Goal: Task Accomplishment & Management: Manage account settings

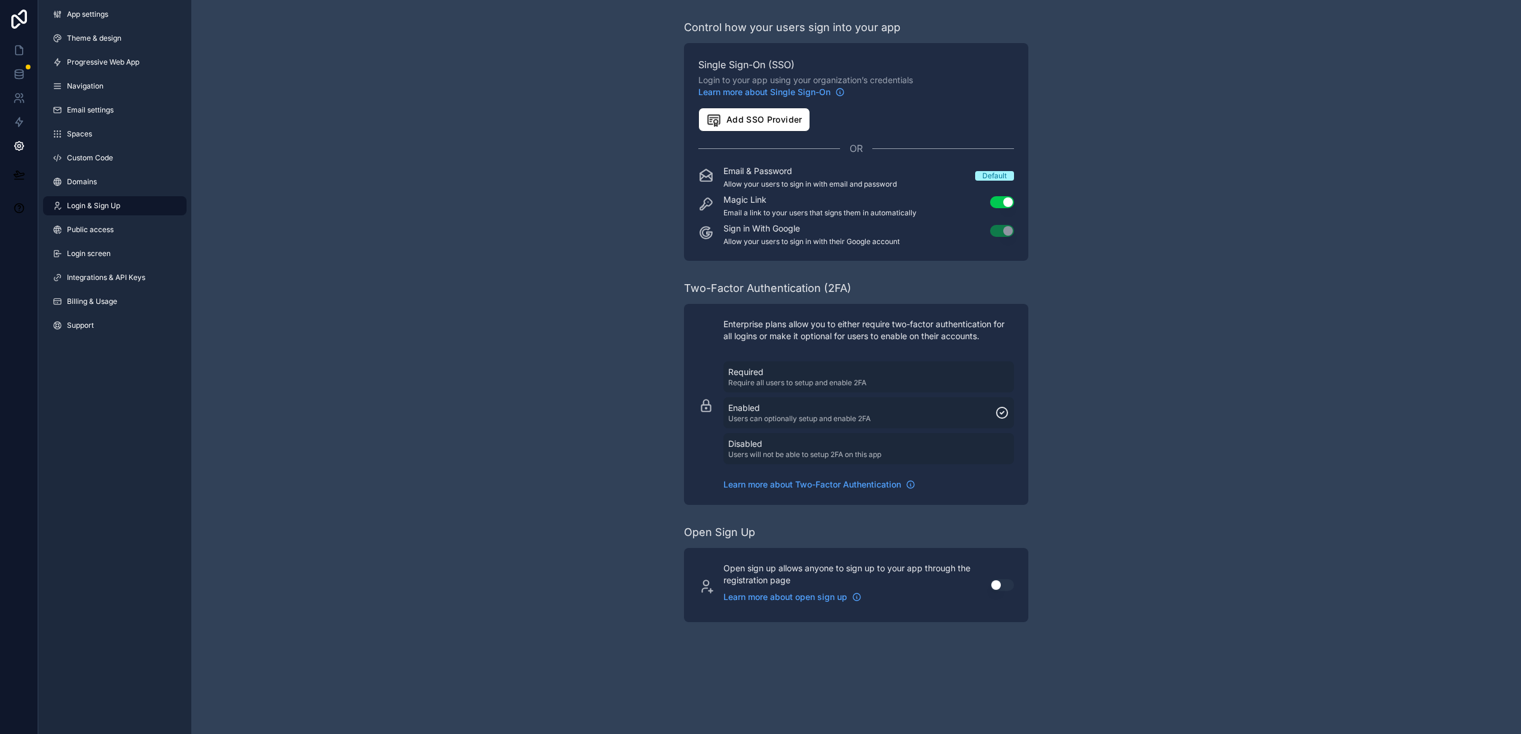
click at [22, 14] on icon at bounding box center [19, 19] width 24 height 19
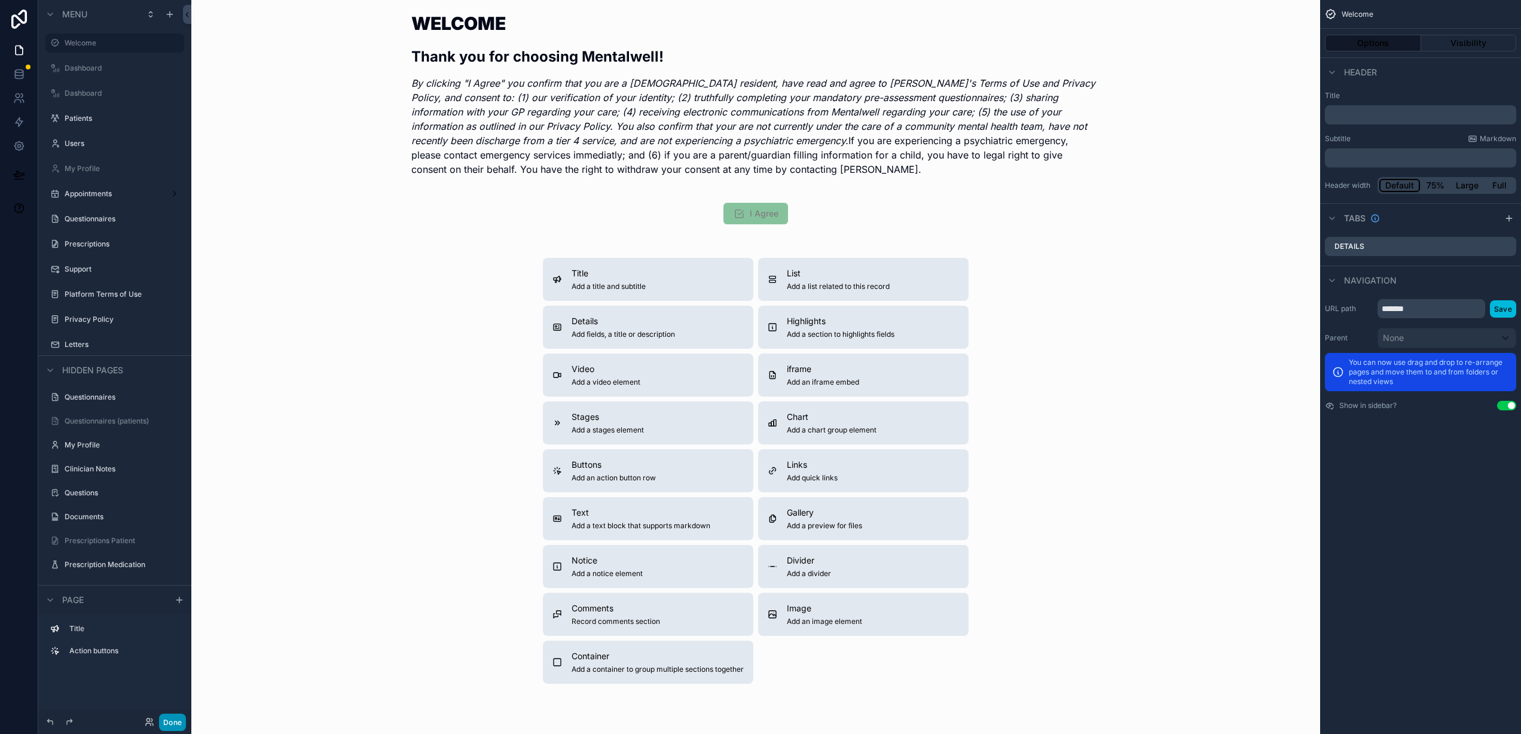
click at [170, 719] on button "Done" at bounding box center [172, 721] width 27 height 17
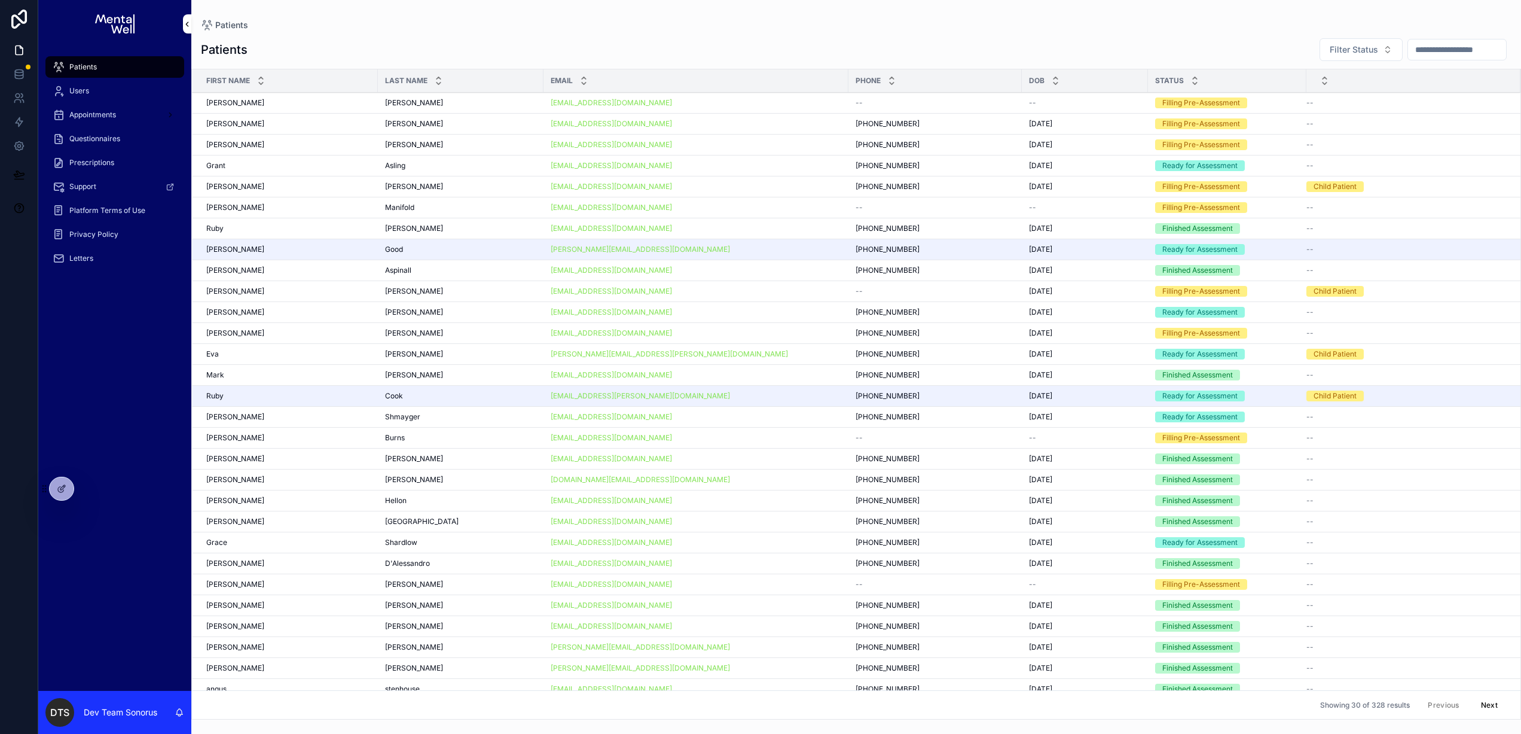
click at [102, 69] on div "Patients" at bounding box center [115, 66] width 124 height 19
click at [496, 101] on div "[PERSON_NAME] [PERSON_NAME]" at bounding box center [460, 103] width 151 height 10
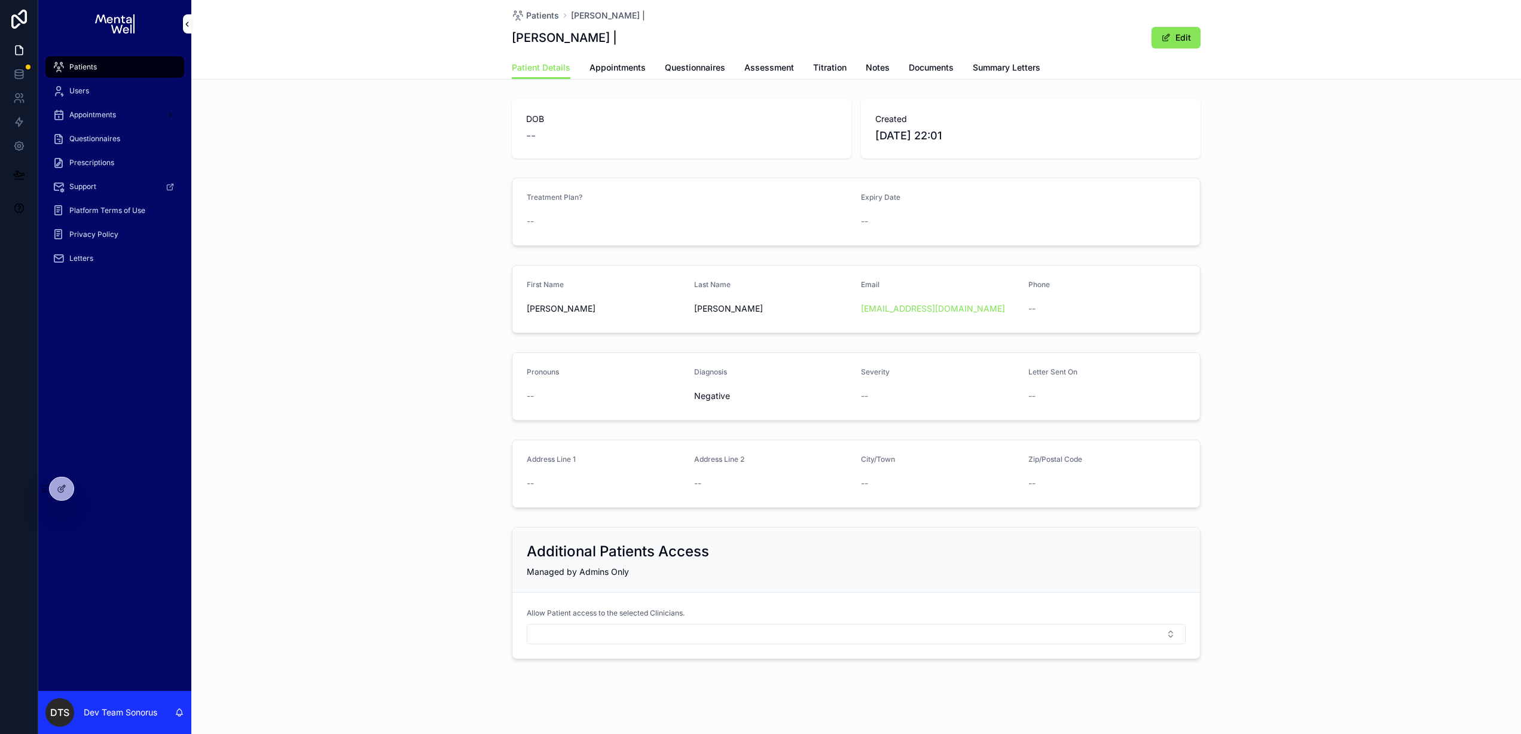
click at [759, 390] on span "Negative" at bounding box center [773, 396] width 158 height 12
click at [59, 487] on icon at bounding box center [62, 489] width 10 height 10
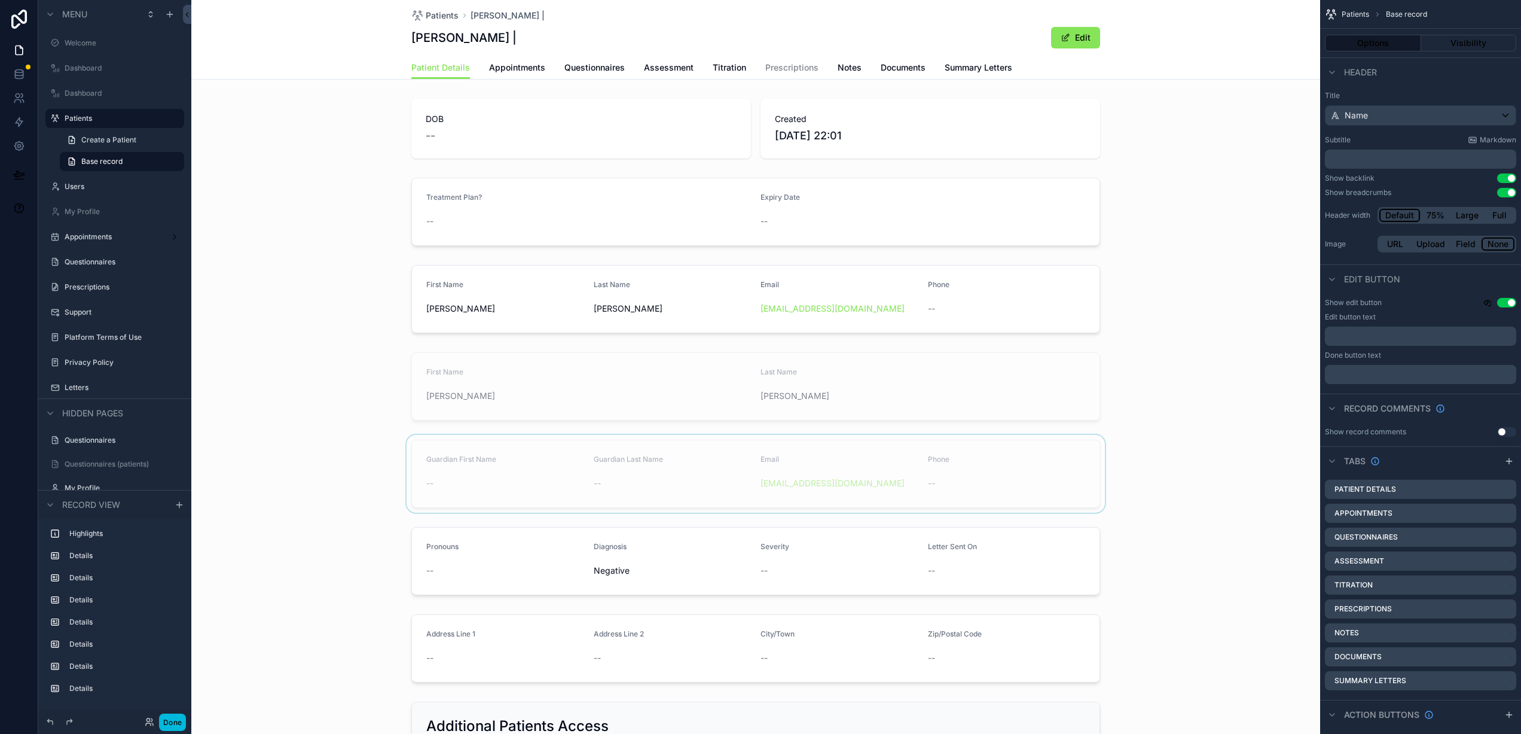
scroll to position [71, 0]
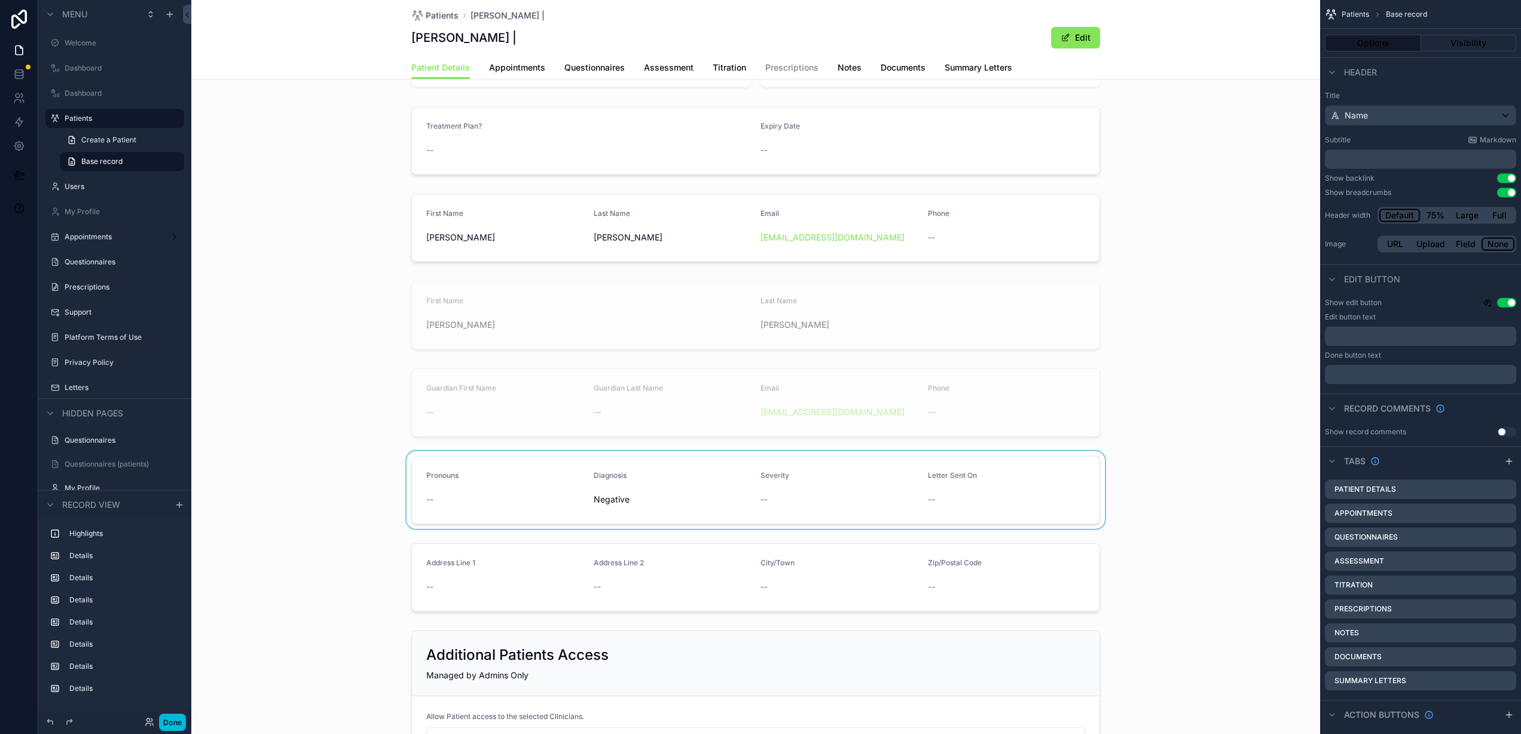
click at [637, 470] on div "scrollable content" at bounding box center [755, 490] width 1129 height 78
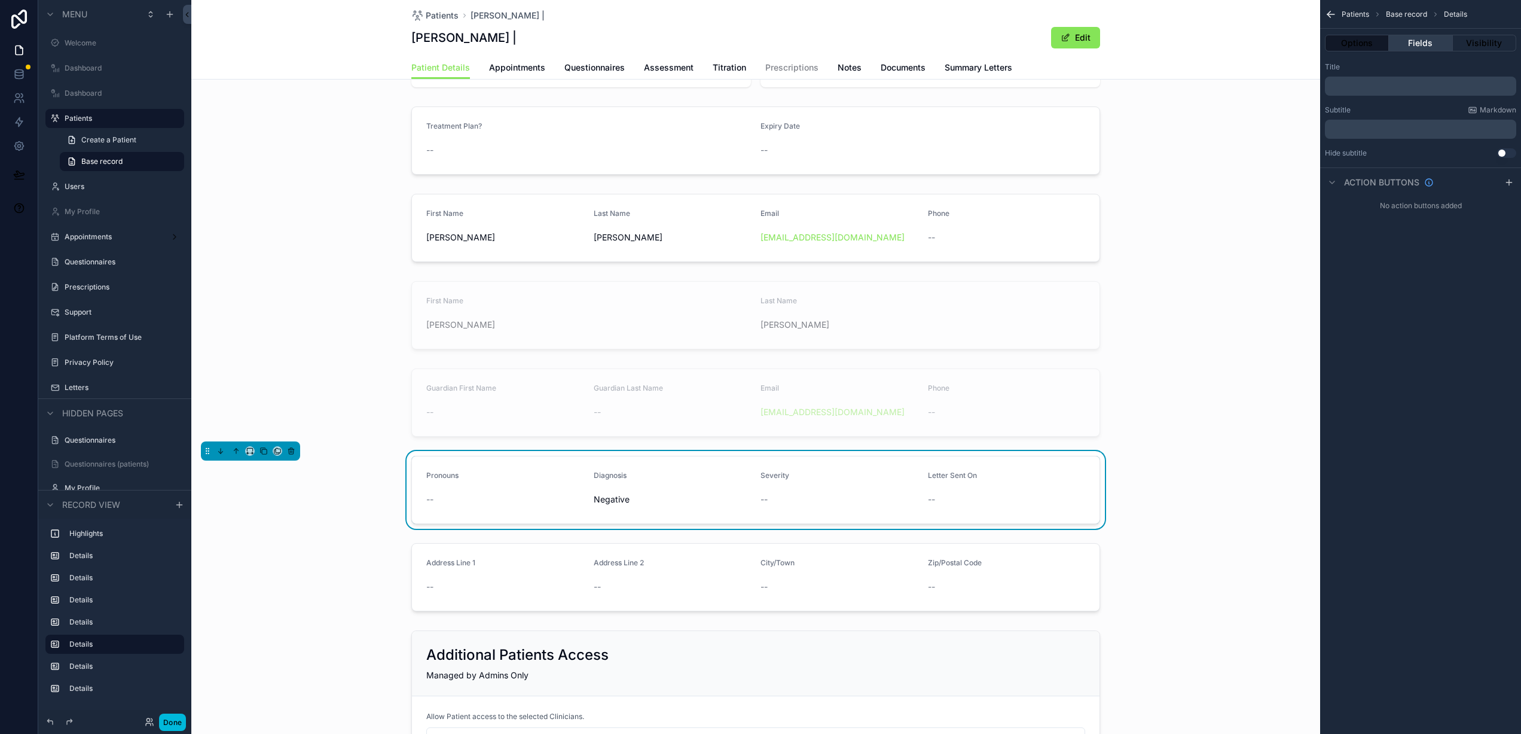
click at [1416, 39] on button "Fields" at bounding box center [1420, 43] width 63 height 17
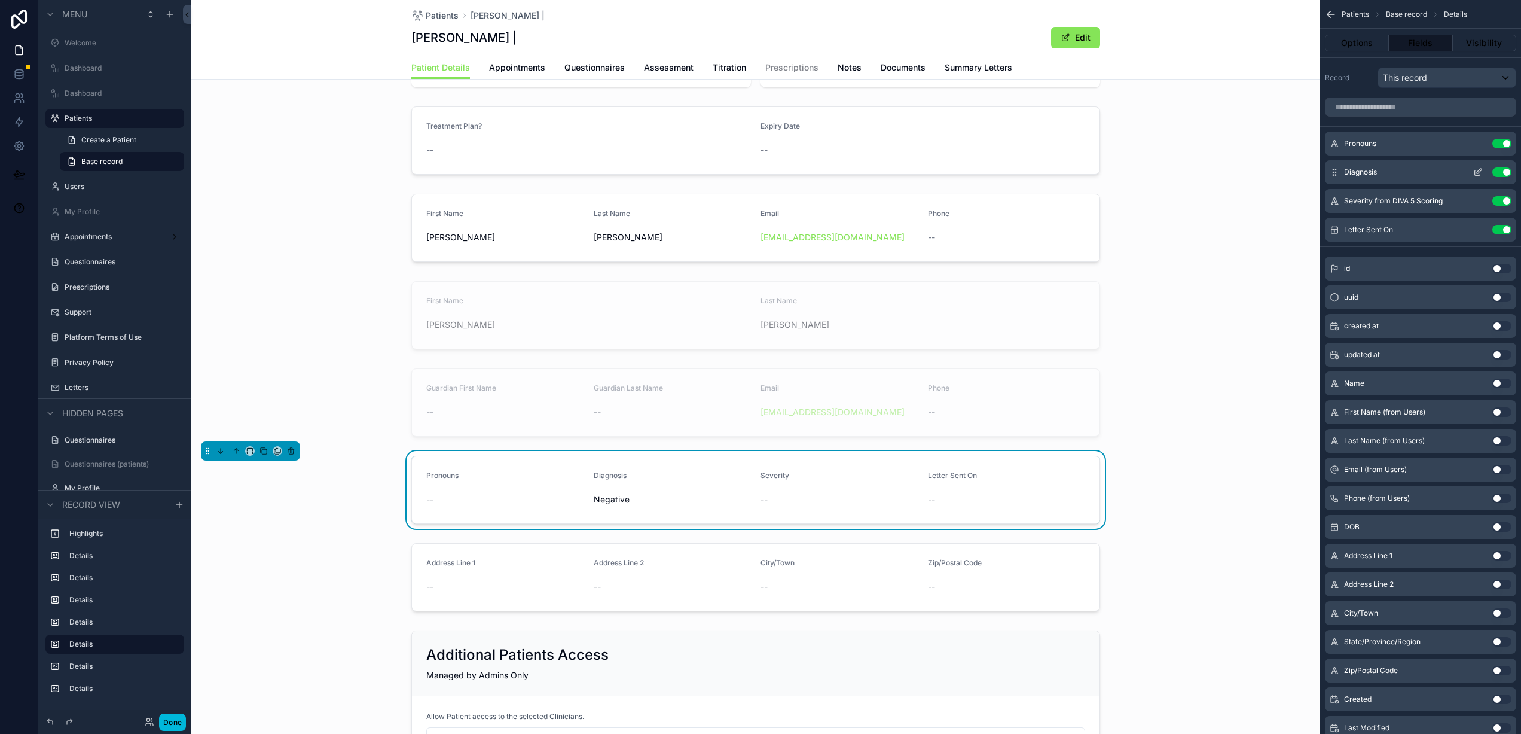
click at [1479, 173] on icon "scrollable content" at bounding box center [1478, 172] width 10 height 10
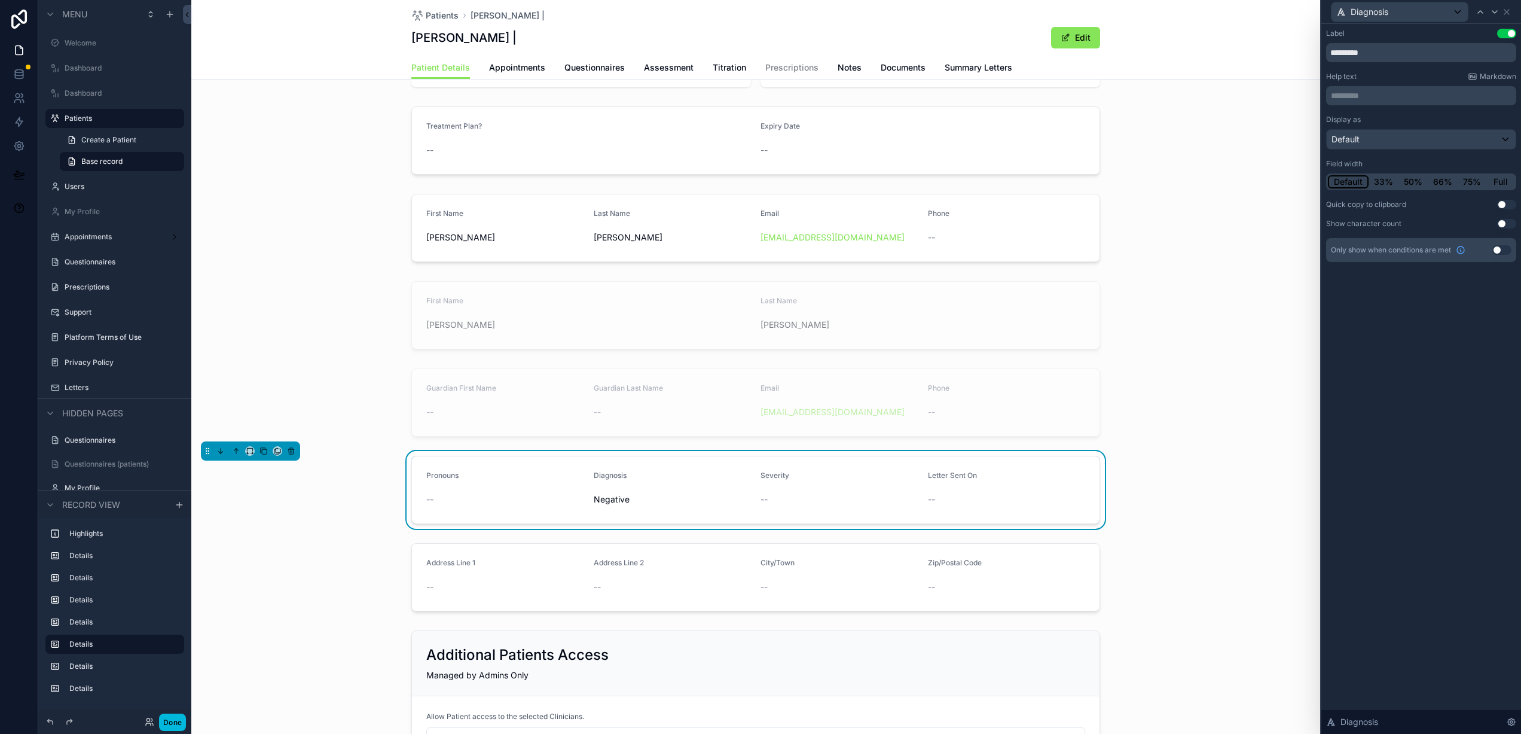
click at [1404, 356] on div "Label Use setting ********* Help text Markdown ********* ﻿ Display as Default F…" at bounding box center [1421, 379] width 200 height 710
click at [1508, 15] on icon at bounding box center [1507, 12] width 10 height 10
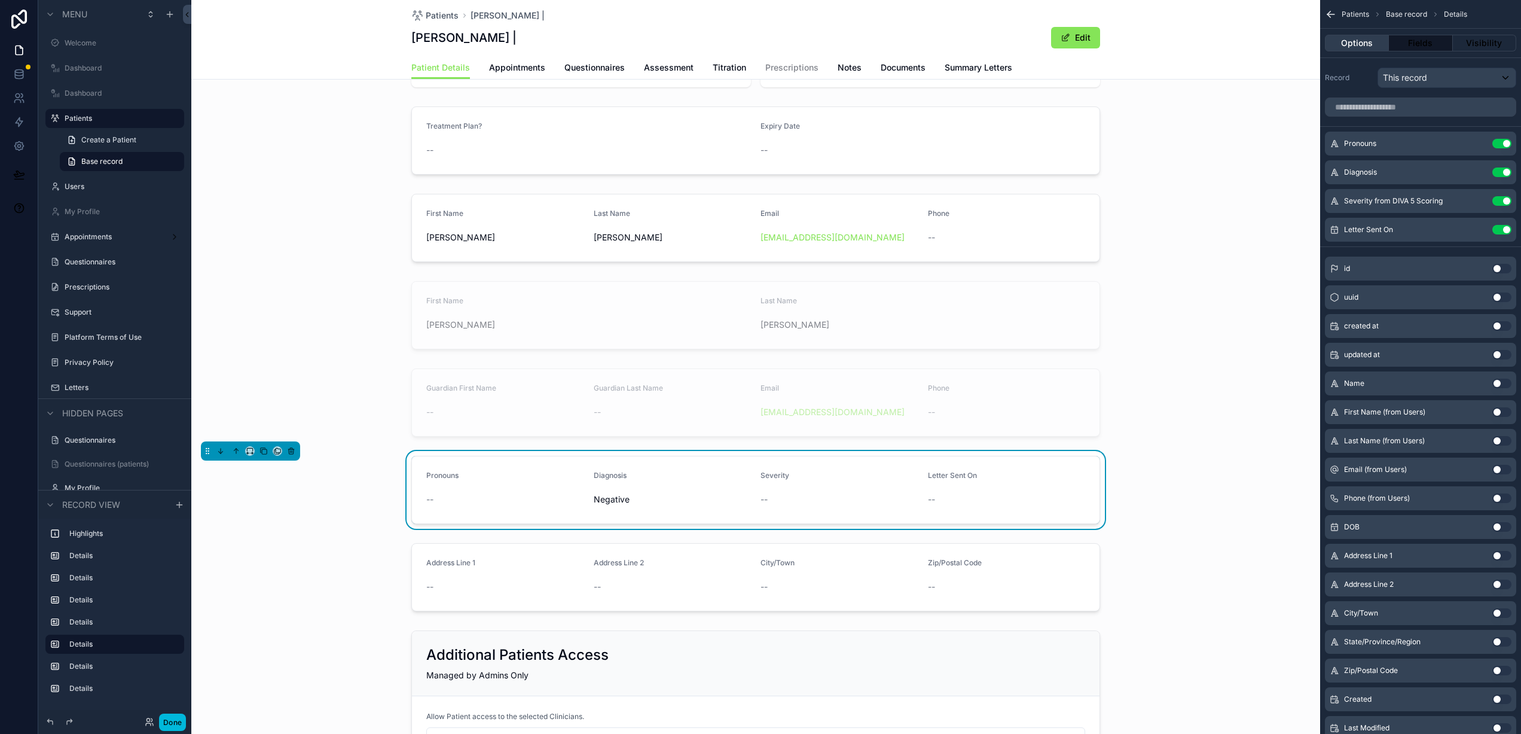
click at [1367, 44] on button "Options" at bounding box center [1357, 43] width 64 height 17
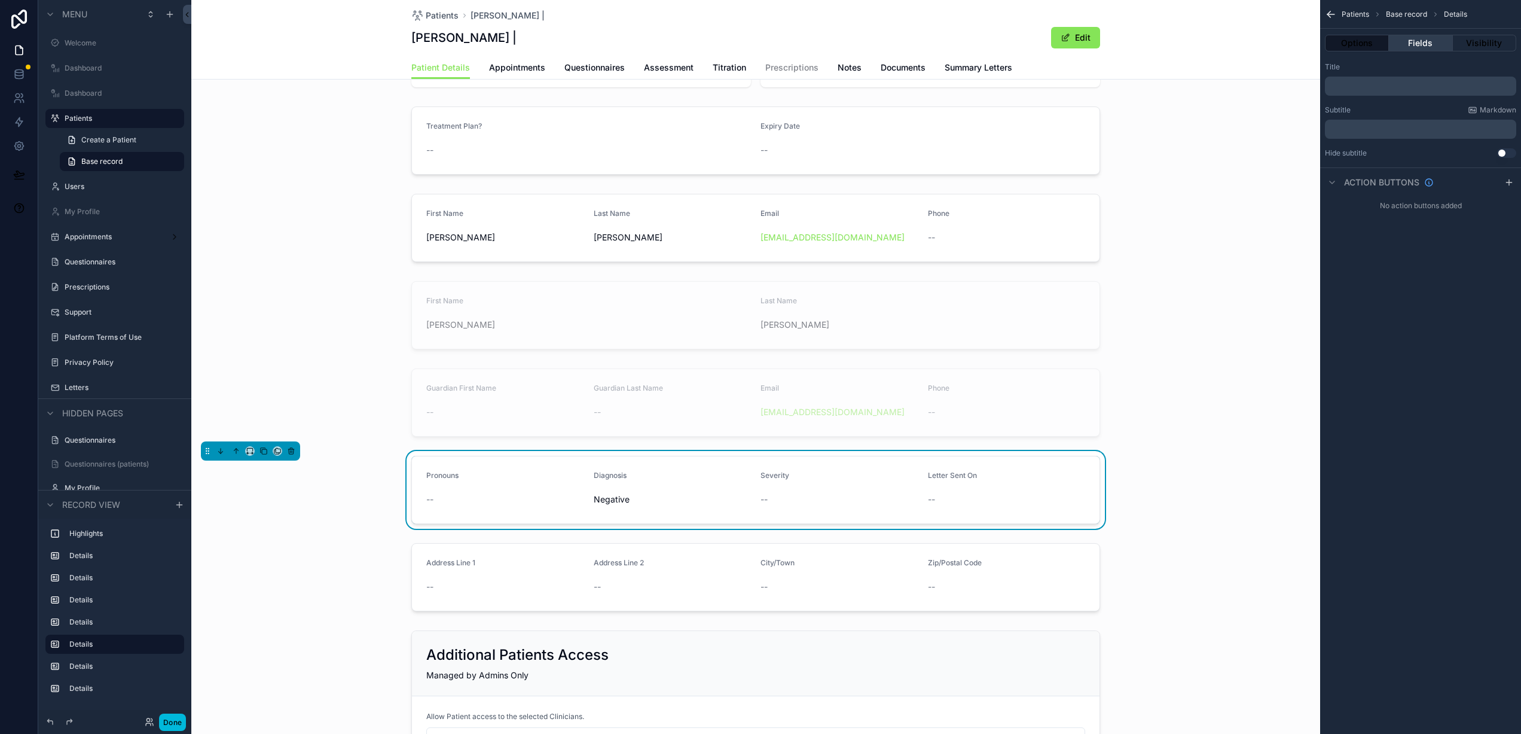
click at [1416, 42] on button "Fields" at bounding box center [1420, 43] width 63 height 17
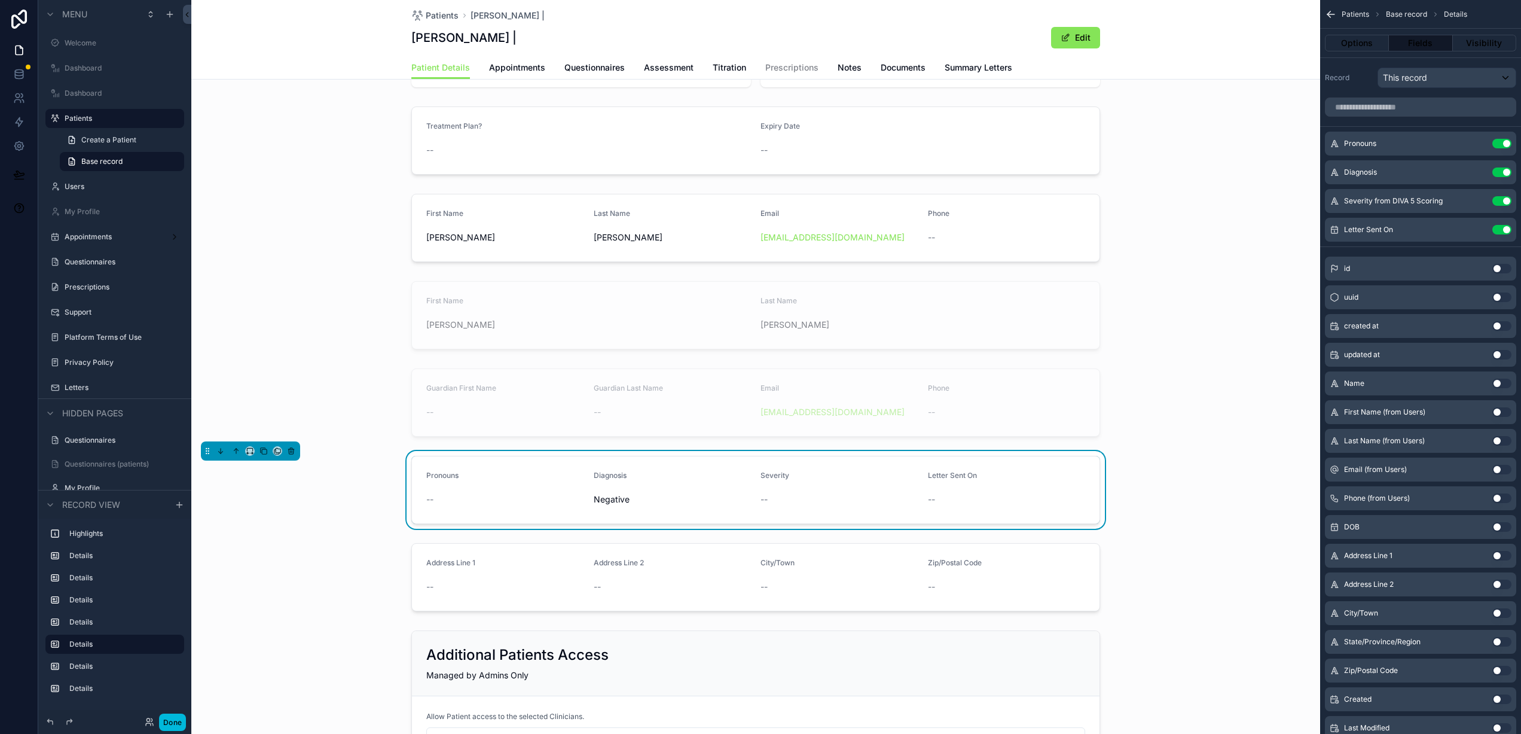
click at [356, 518] on div "Pronouns -- Diagnosis Negative Severity -- Letter Sent On --" at bounding box center [755, 490] width 1129 height 78
click at [1202, 436] on div "scrollable content" at bounding box center [755, 402] width 1129 height 78
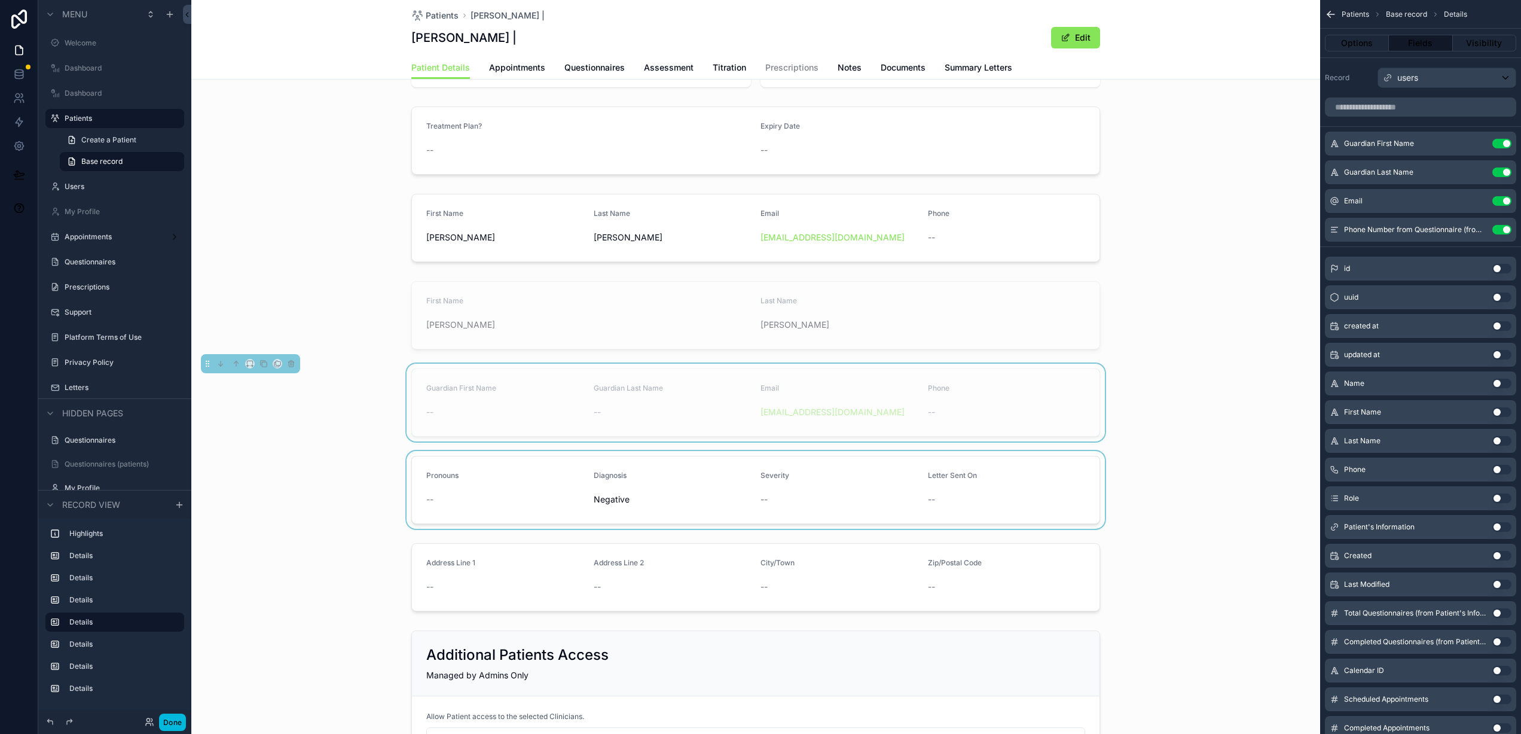
click at [1052, 484] on div "scrollable content" at bounding box center [755, 490] width 1129 height 78
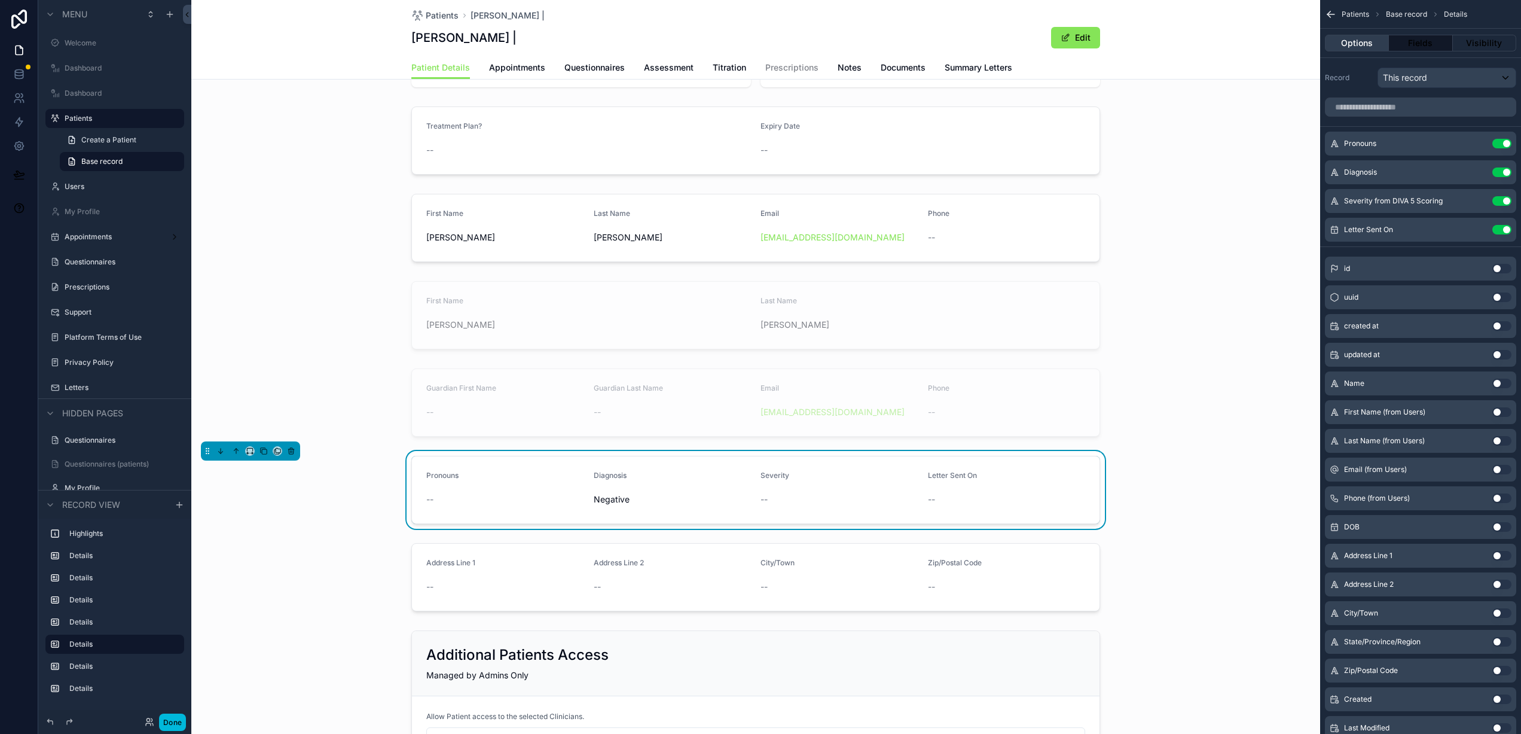
click at [1353, 43] on button "Options" at bounding box center [1357, 43] width 64 height 17
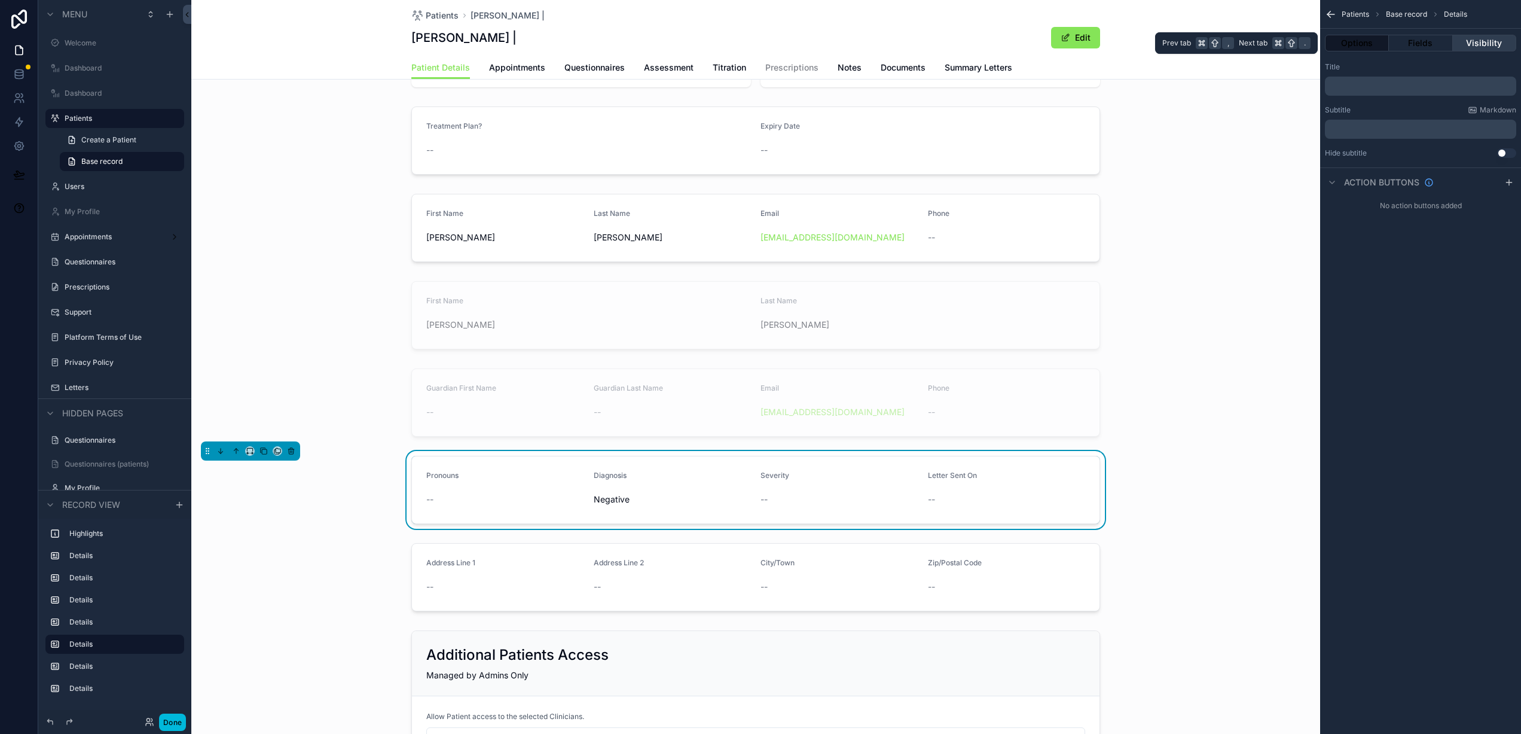
click at [1484, 41] on button "Visibility" at bounding box center [1484, 43] width 63 height 17
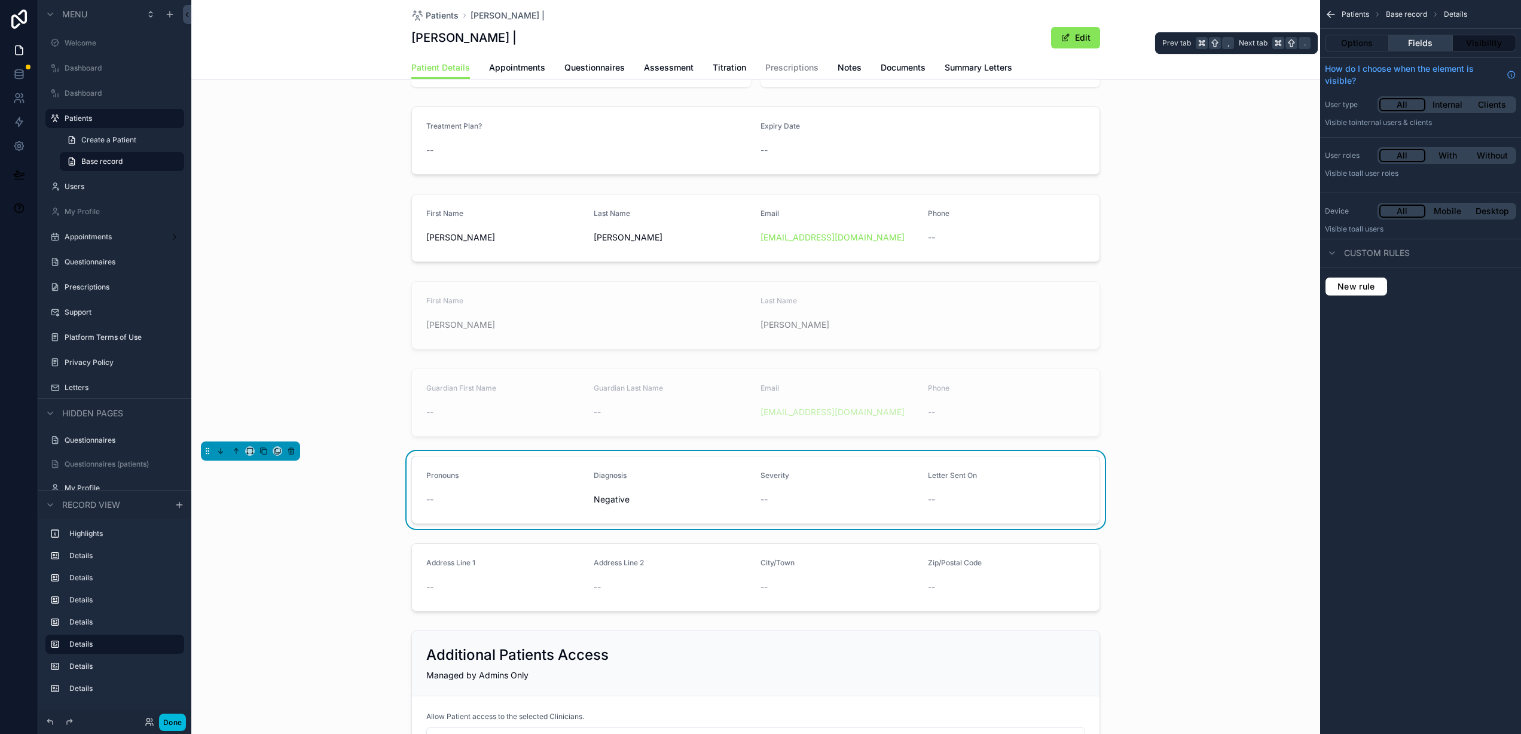
click at [1437, 41] on button "Fields" at bounding box center [1420, 43] width 63 height 17
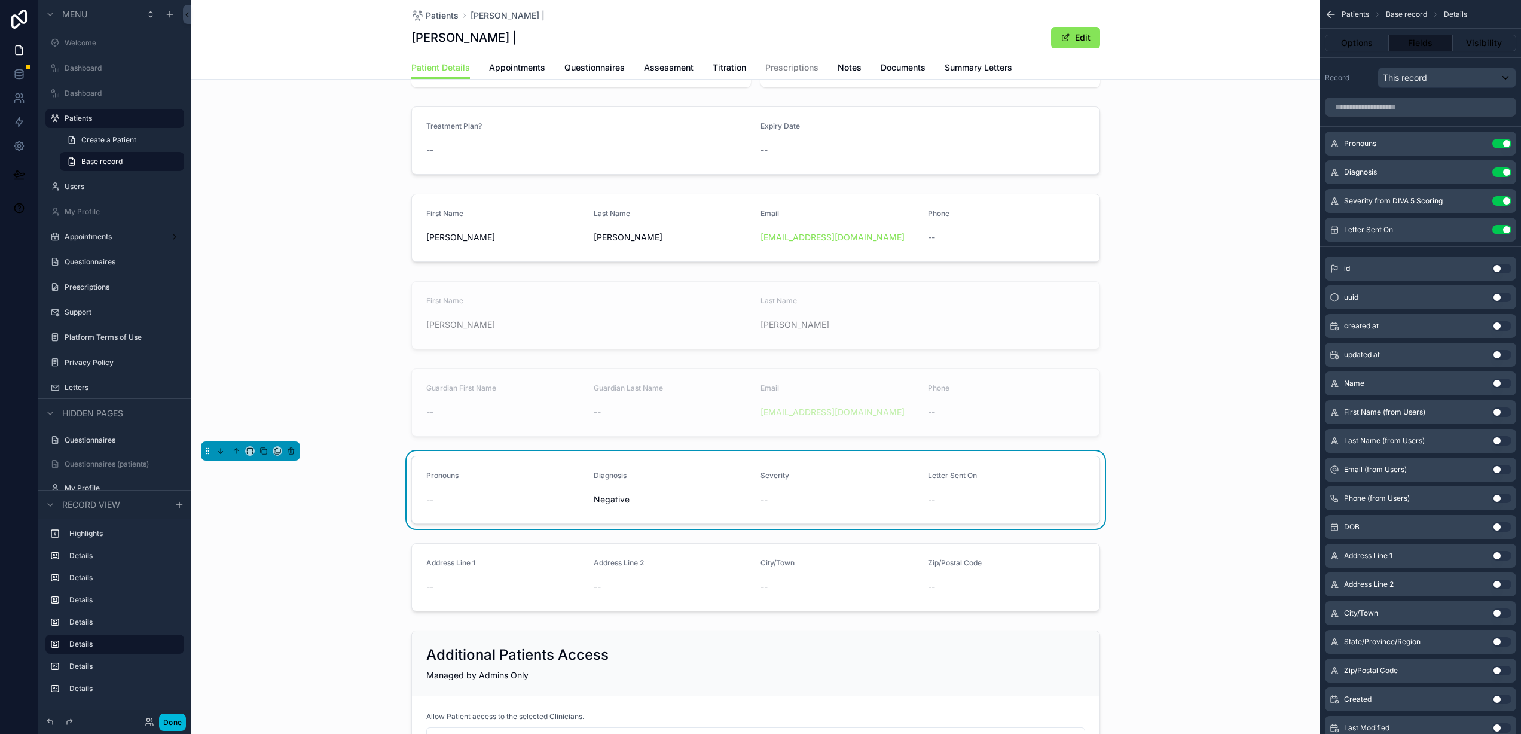
click at [706, 487] on div "Diagnosis Negative" at bounding box center [673, 489] width 158 height 38
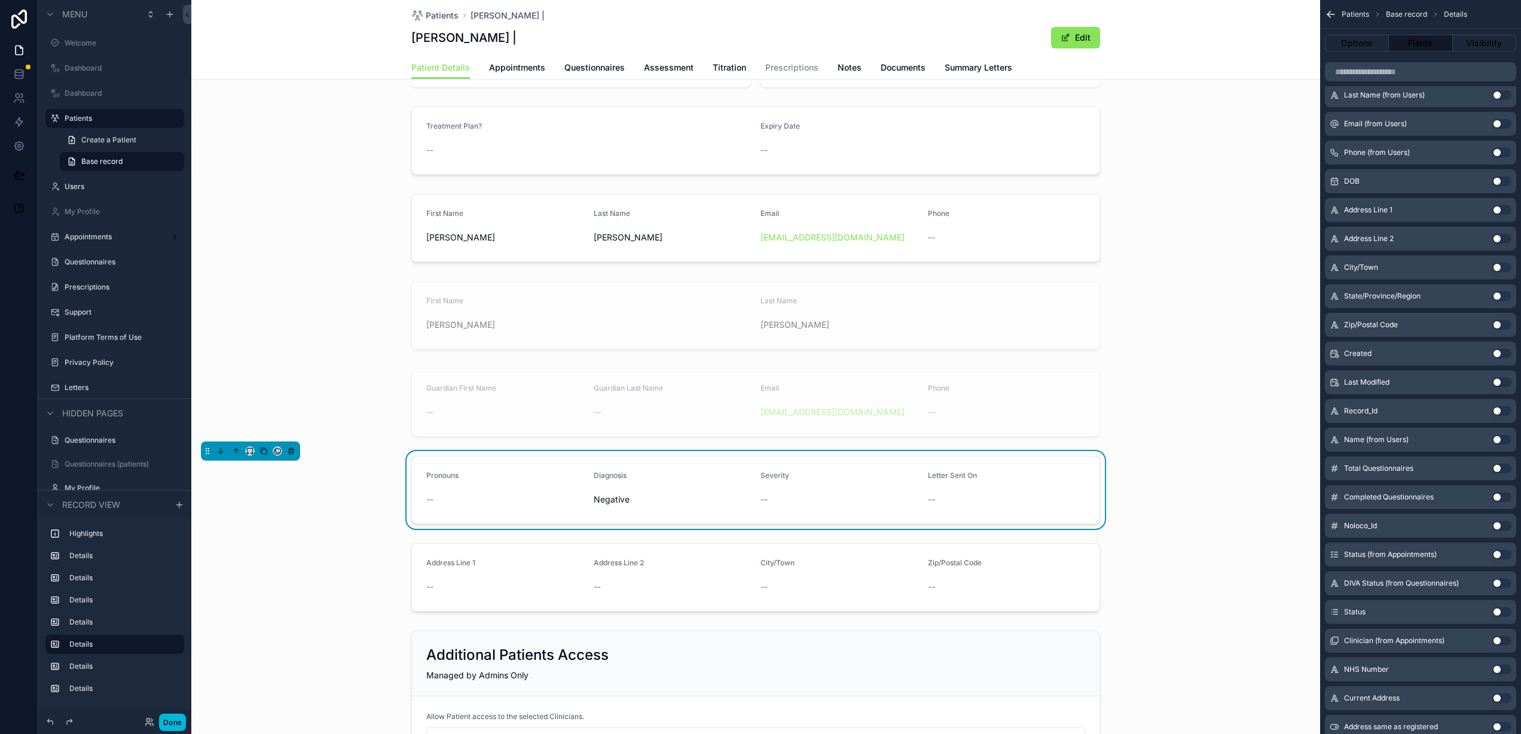
scroll to position [0, 0]
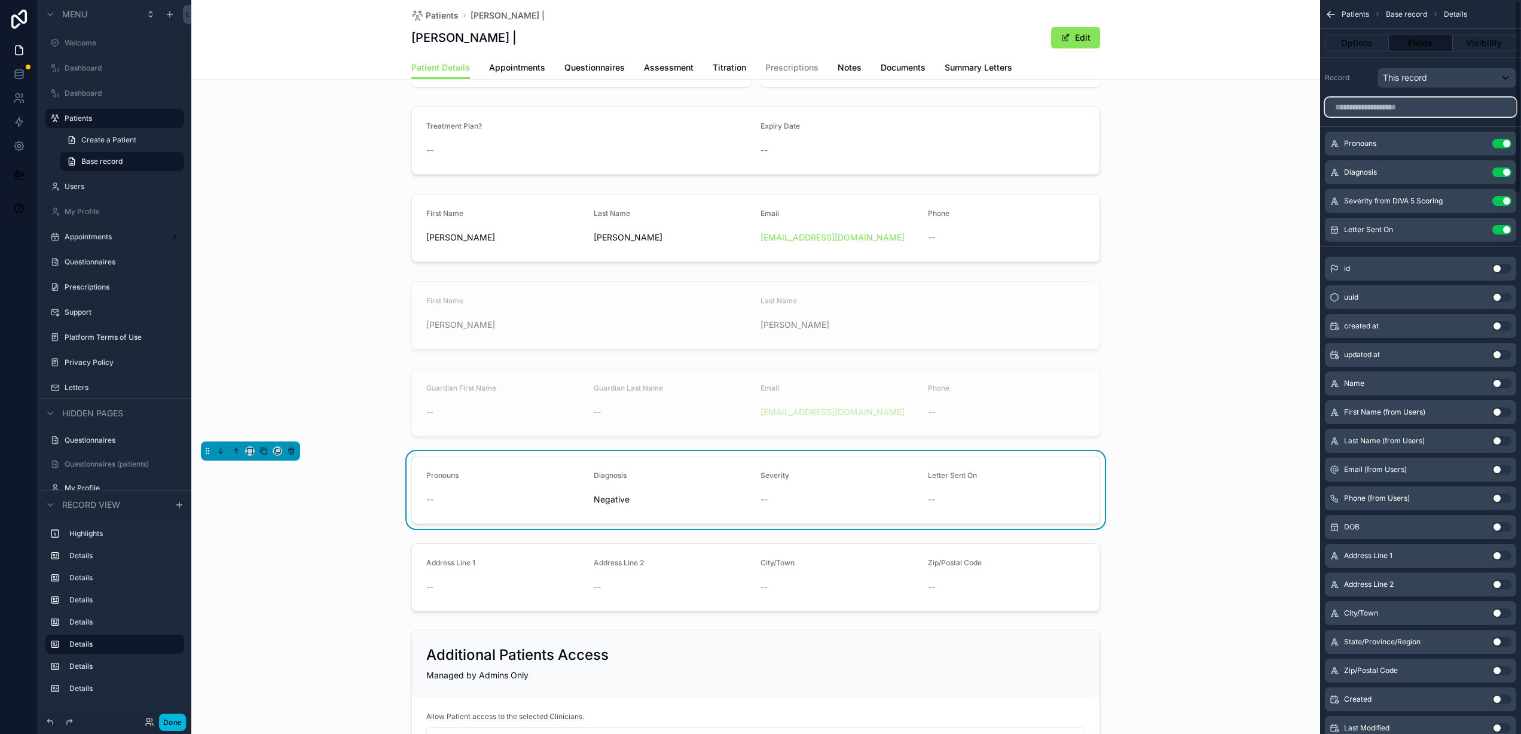
click at [1385, 105] on input "scrollable content" at bounding box center [1420, 106] width 191 height 19
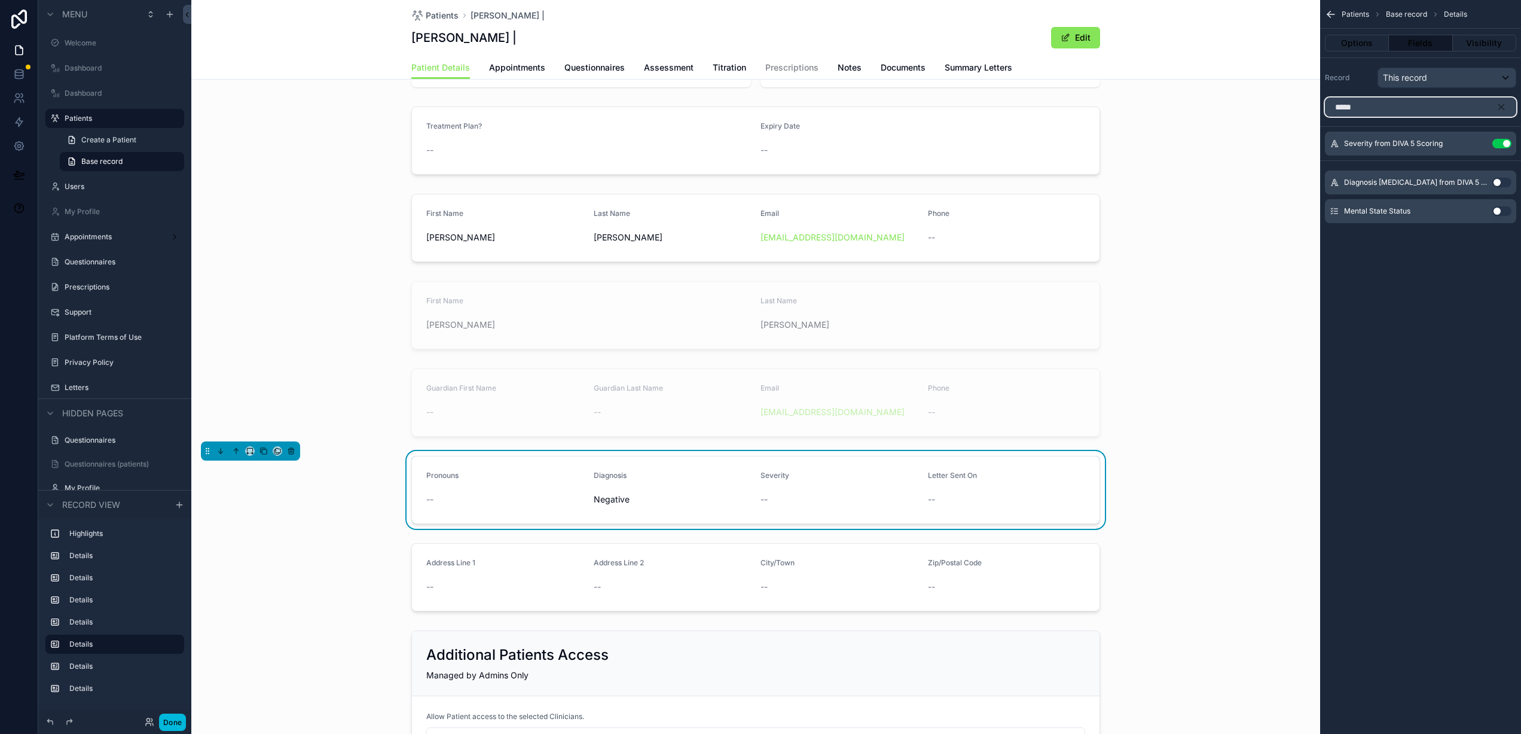
type input "*****"
click at [1499, 183] on button "Use setting" at bounding box center [1501, 183] width 19 height 10
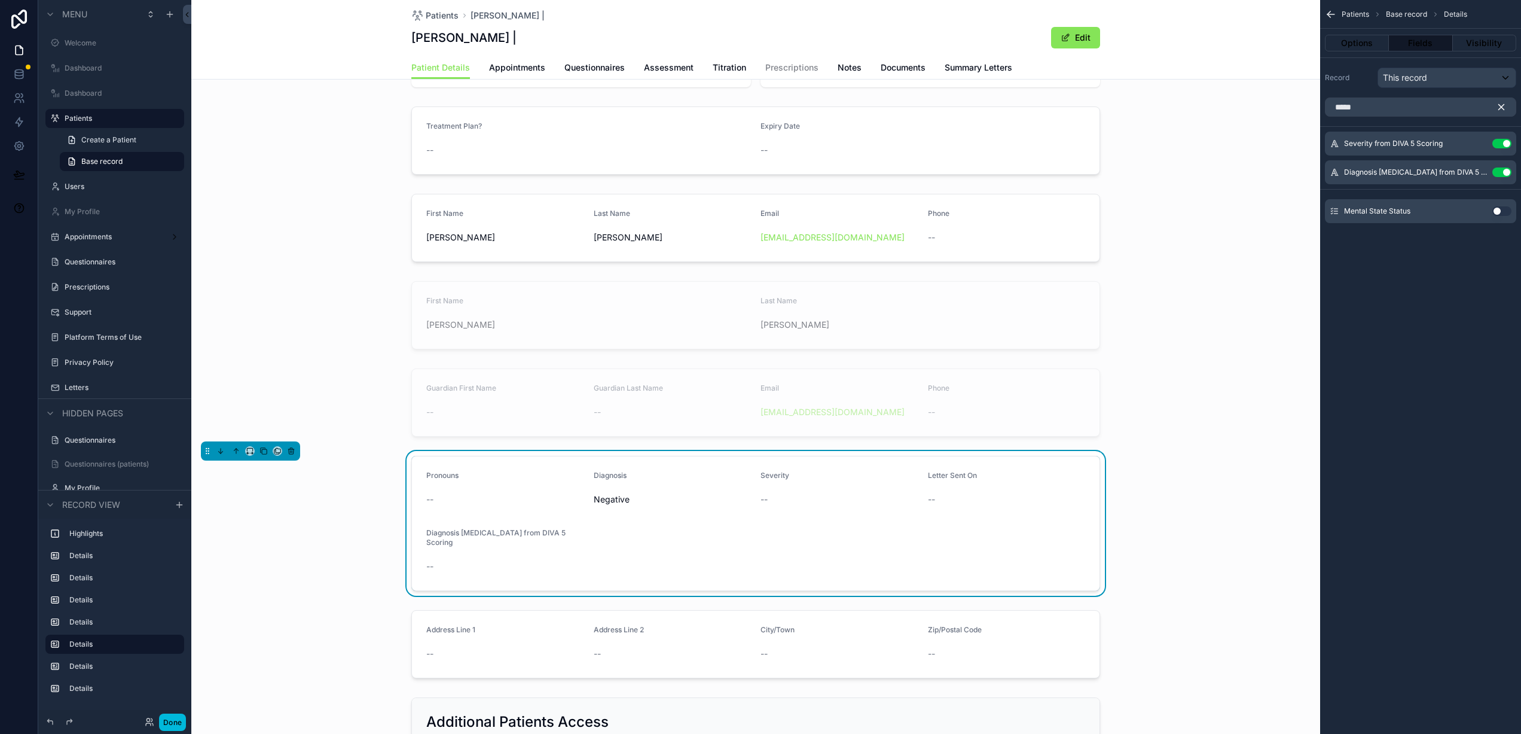
click at [1505, 107] on icon "scrollable content" at bounding box center [1501, 107] width 11 height 11
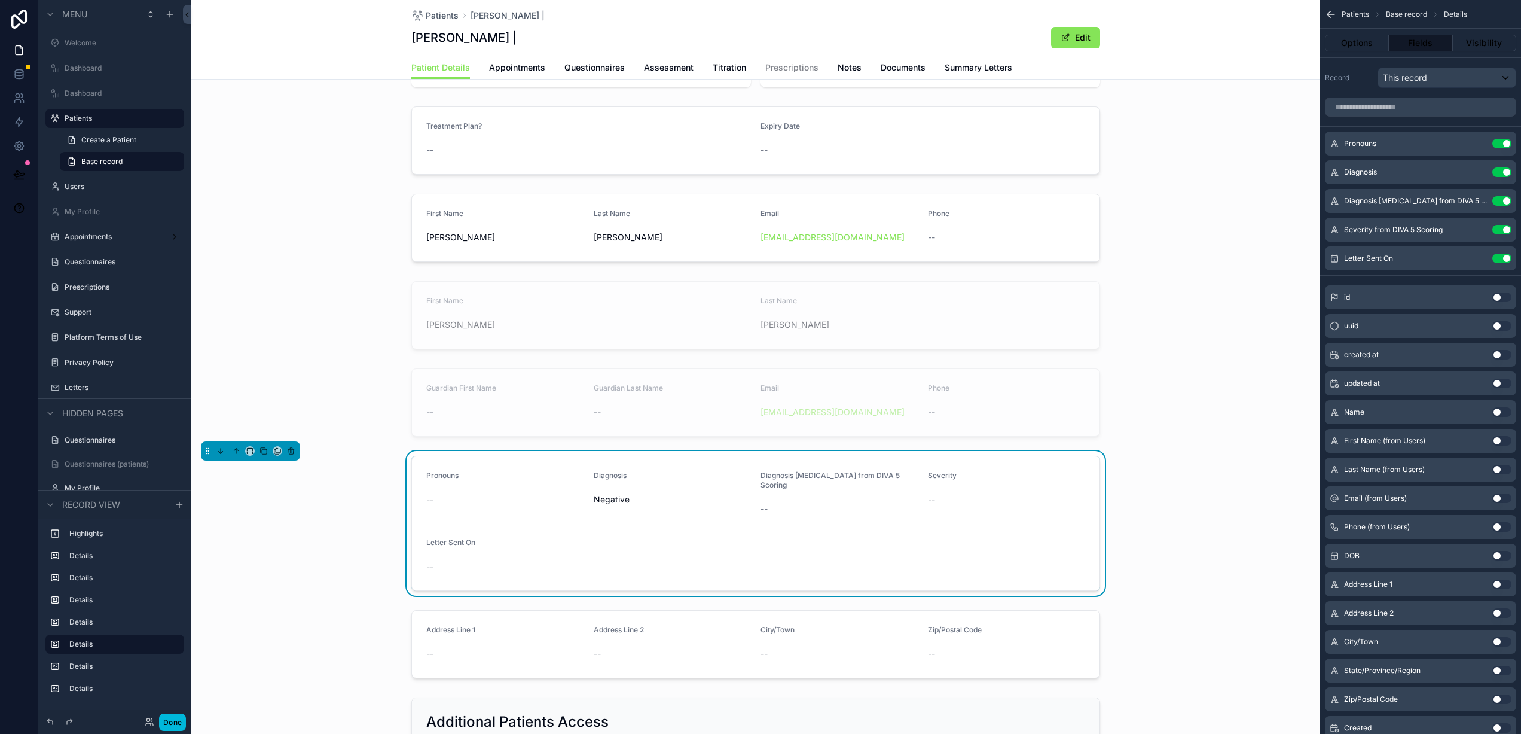
drag, startPoint x: 1333, startPoint y: 259, endPoint x: 888, endPoint y: 4, distance: 512.5
click at [438, 15] on span "Patients" at bounding box center [442, 16] width 33 height 12
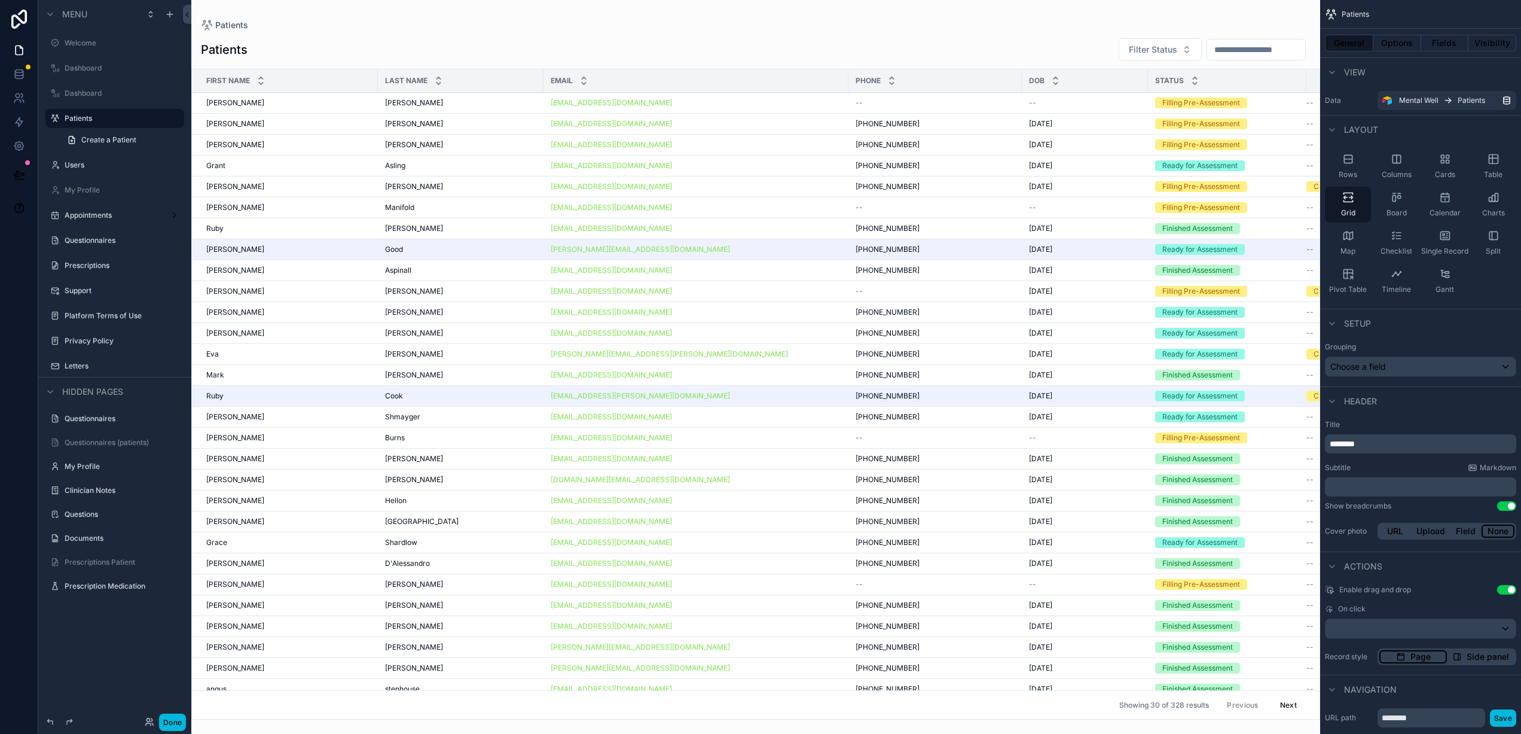
click at [1226, 56] on input "scrollable content" at bounding box center [1256, 49] width 98 height 17
paste input "****"
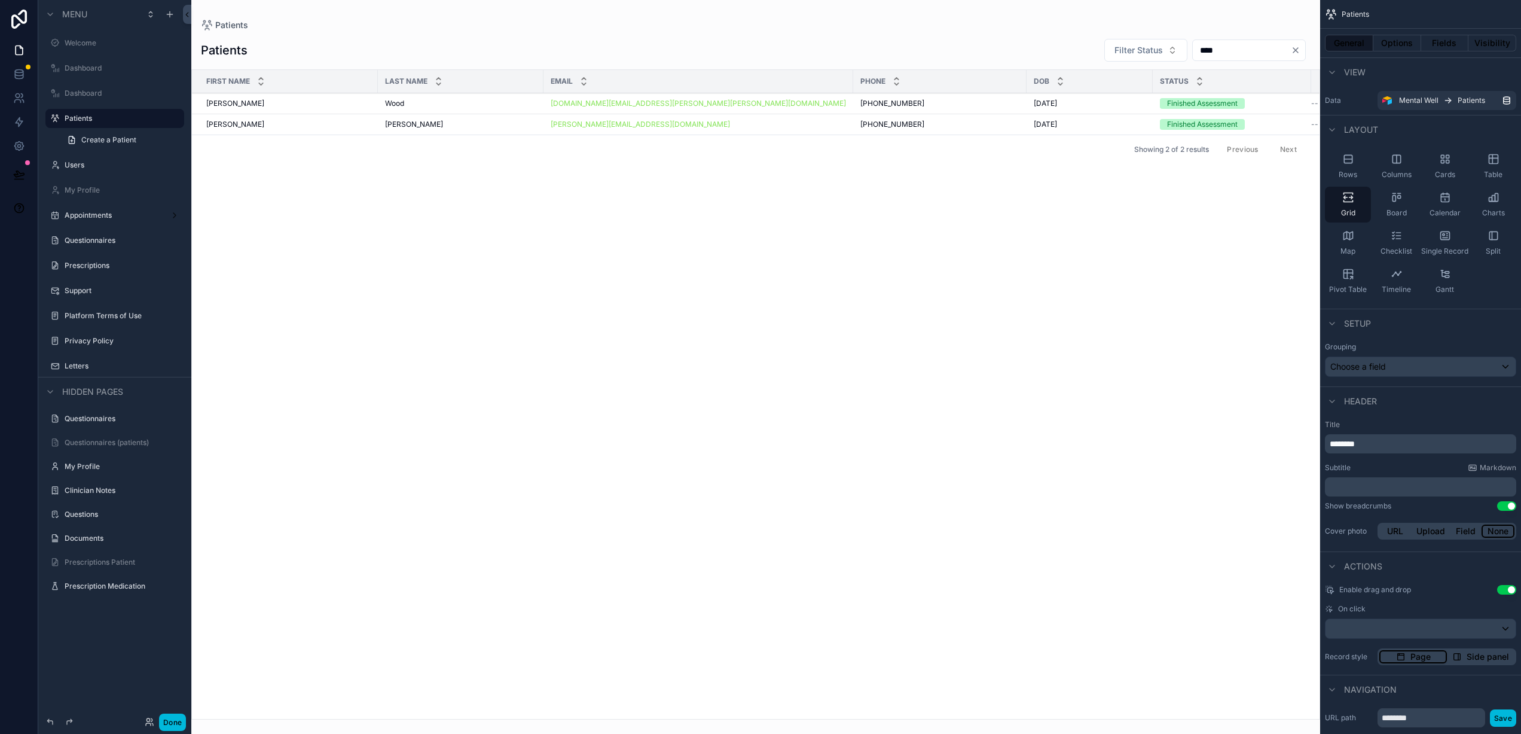
type input "****"
click at [337, 121] on div "[PERSON_NAME]" at bounding box center [288, 125] width 164 height 10
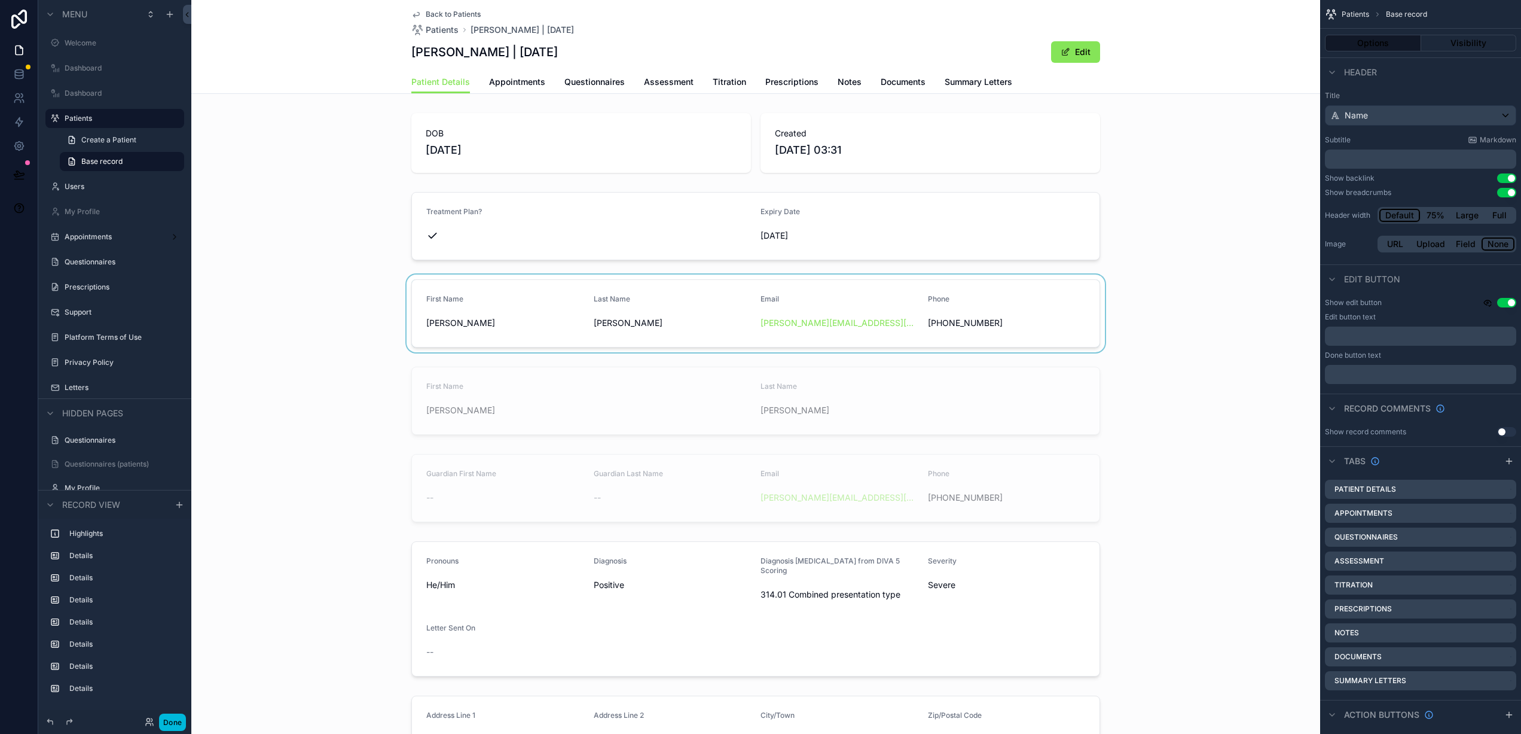
click at [350, 340] on div "scrollable content" at bounding box center [755, 313] width 1129 height 78
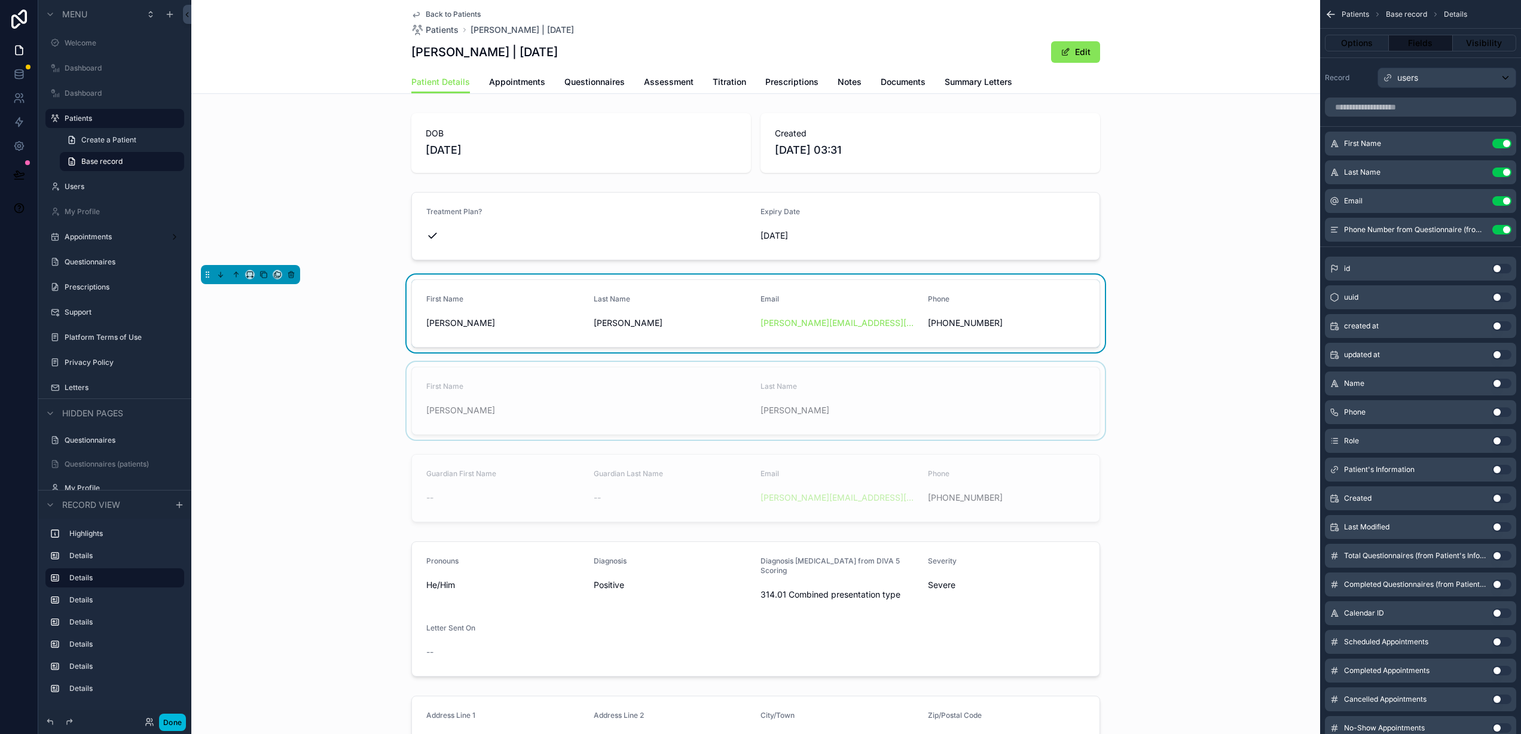
click at [379, 372] on div "scrollable content" at bounding box center [755, 401] width 1129 height 78
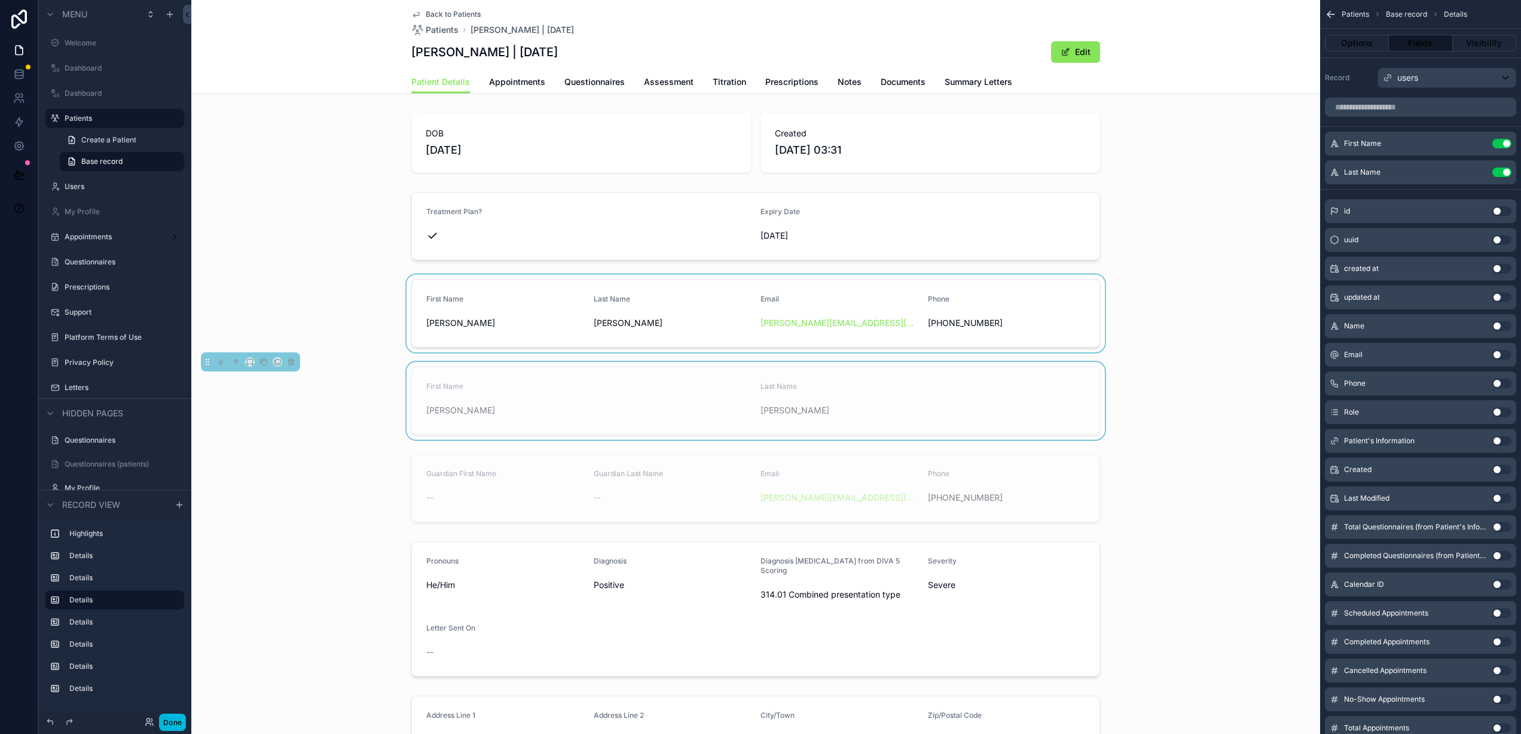
scroll to position [56, 0]
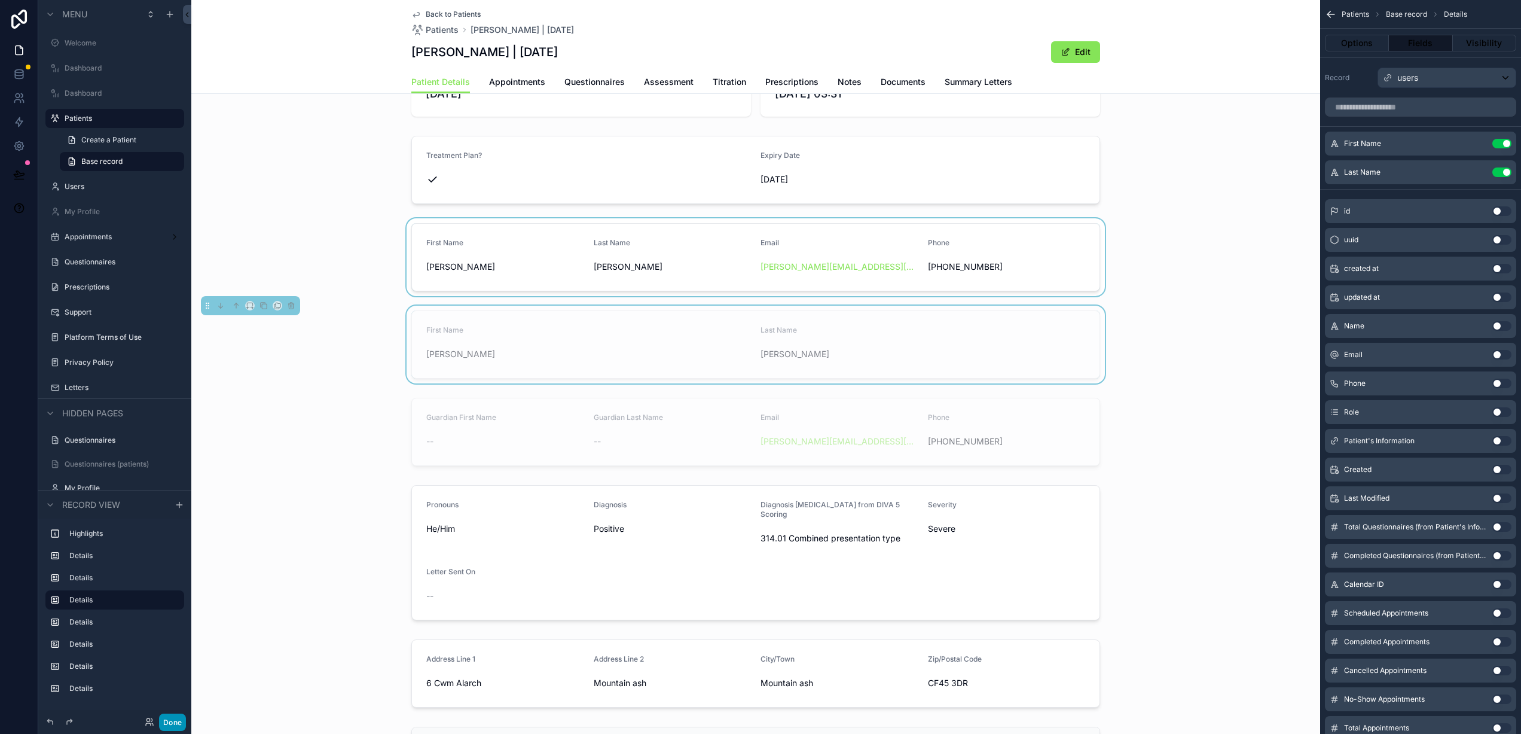
click at [172, 726] on button "Done" at bounding box center [172, 721] width 27 height 17
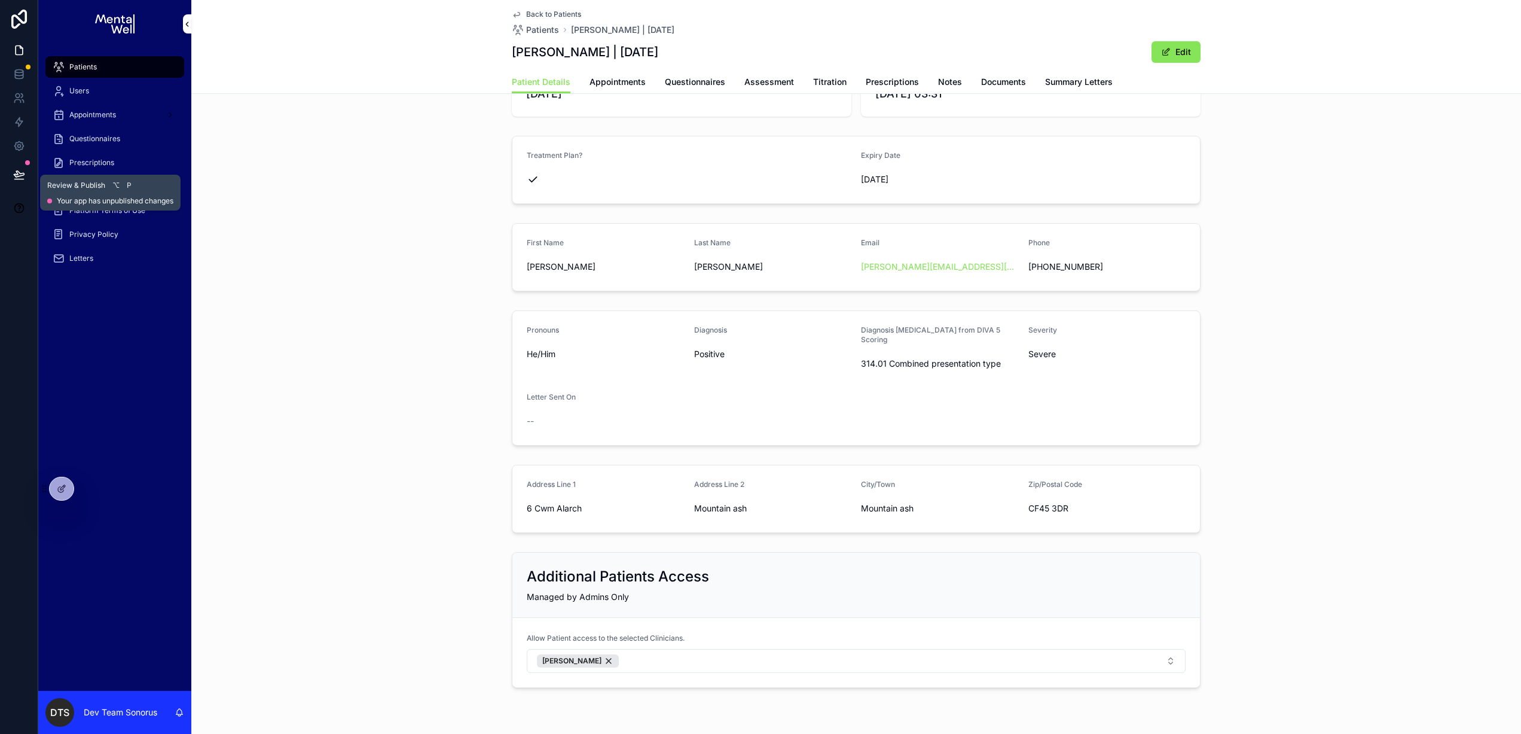
click at [17, 170] on icon at bounding box center [19, 175] width 12 height 12
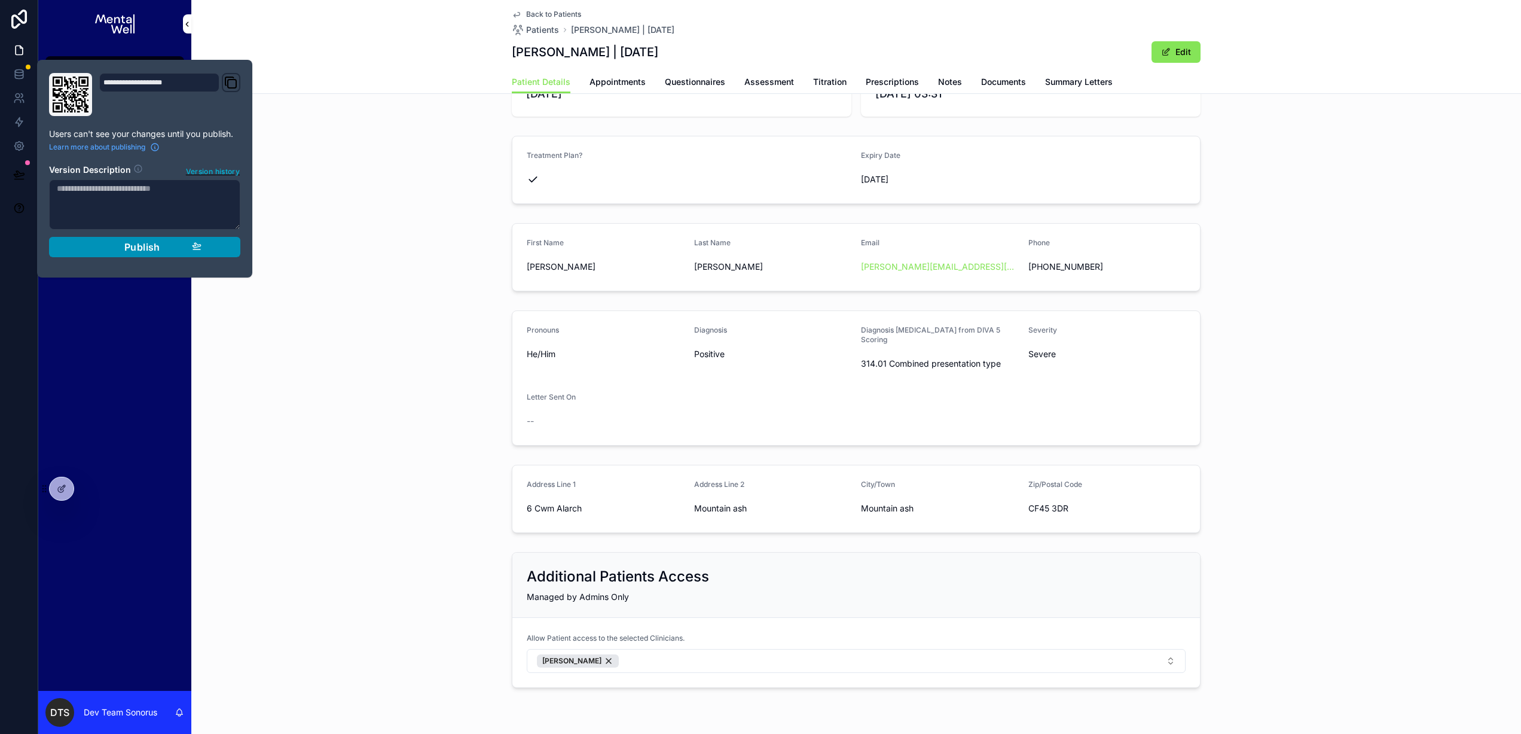
click at [185, 249] on div "Publish" at bounding box center [145, 247] width 114 height 12
